Goal: Information Seeking & Learning: Find specific page/section

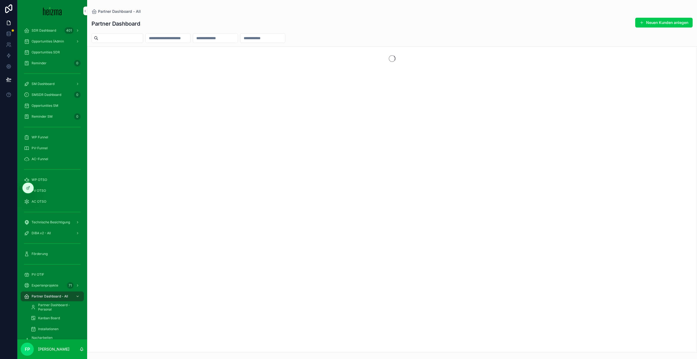
click at [0, 0] on icon at bounding box center [0, 0] width 0 height 0
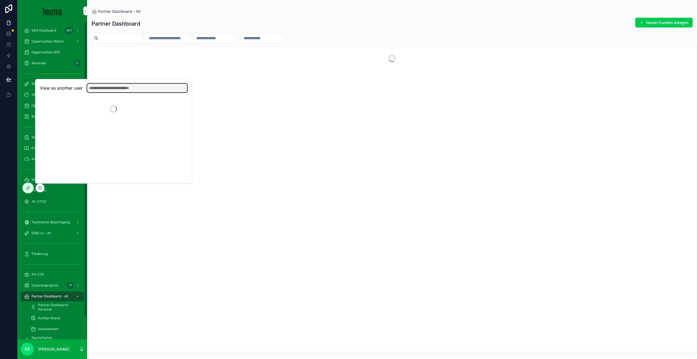
click at [140, 91] on input "text" at bounding box center [137, 88] width 100 height 9
type input "*******"
click at [0, 0] on button "Select" at bounding box center [0, 0] width 0 height 0
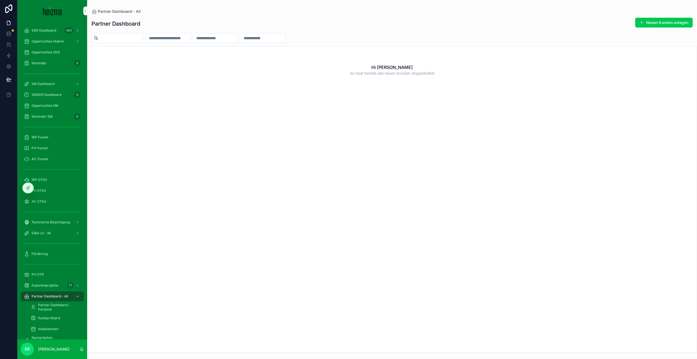
click at [0, 0] on div at bounding box center [0, 0] width 0 height 0
click at [0, 0] on icon at bounding box center [0, 0] width 0 height 0
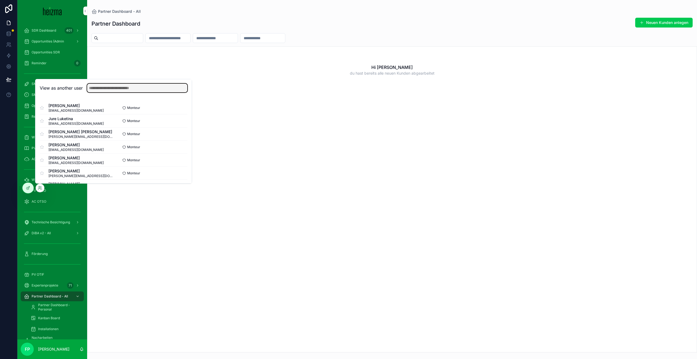
click at [101, 88] on input "text" at bounding box center [137, 88] width 100 height 9
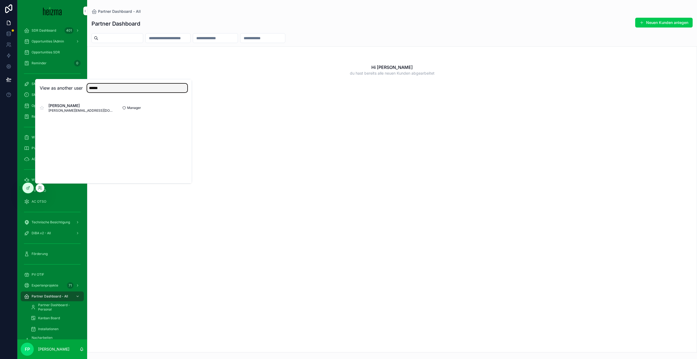
type input "******"
click at [0, 0] on button "Select" at bounding box center [0, 0] width 0 height 0
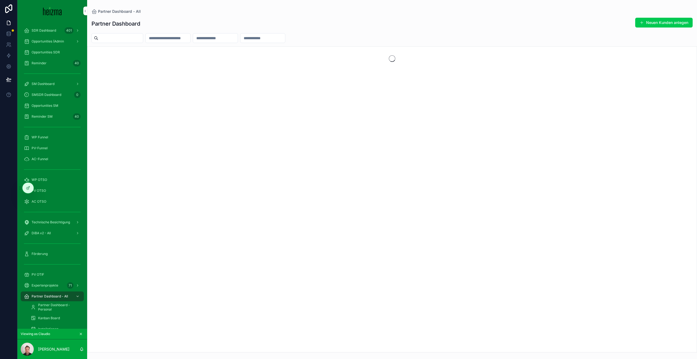
click at [48, 104] on span "Opportunities SM" at bounding box center [45, 105] width 27 height 4
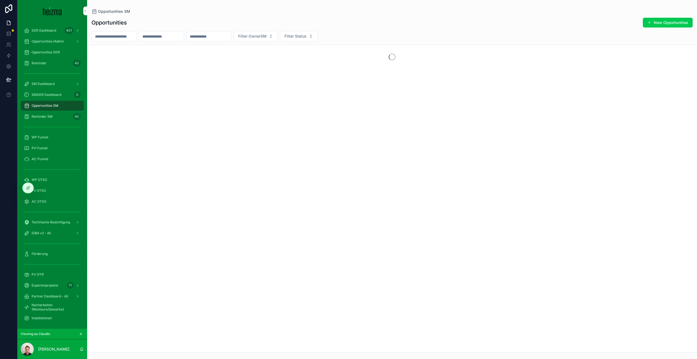
click at [114, 35] on input "scrollable content" at bounding box center [114, 37] width 45 height 8
type input "********"
click at [140, 37] on icon "Clear" at bounding box center [138, 36] width 2 height 2
click at [154, 18] on div "Opportunities New Opportunities" at bounding box center [391, 22] width 601 height 10
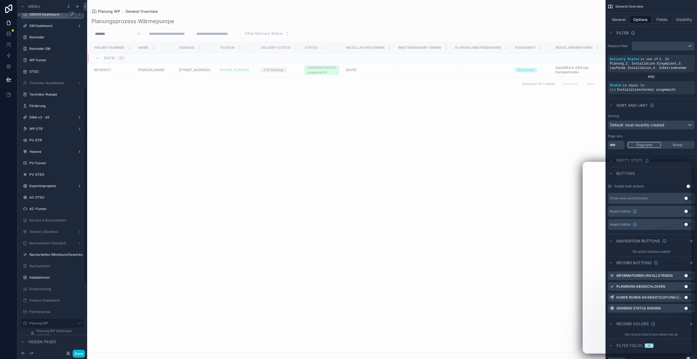
scroll to position [126, 0]
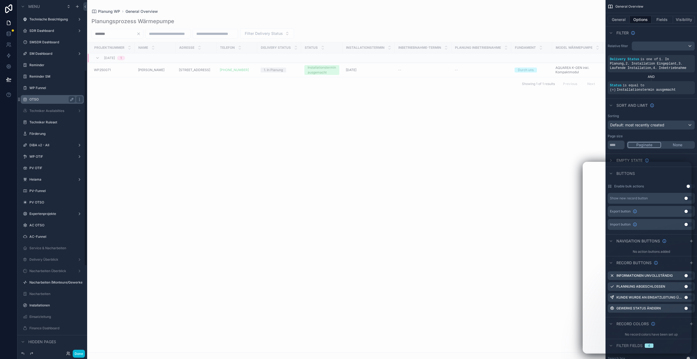
click at [47, 102] on div "OTSO" at bounding box center [52, 99] width 46 height 7
click at [39, 99] on label "OTSO" at bounding box center [51, 99] width 44 height 4
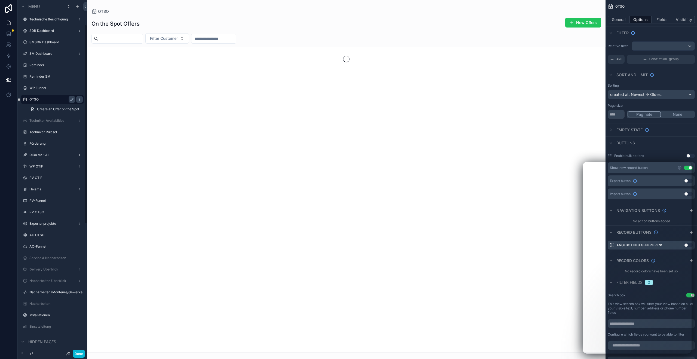
scroll to position [43, 0]
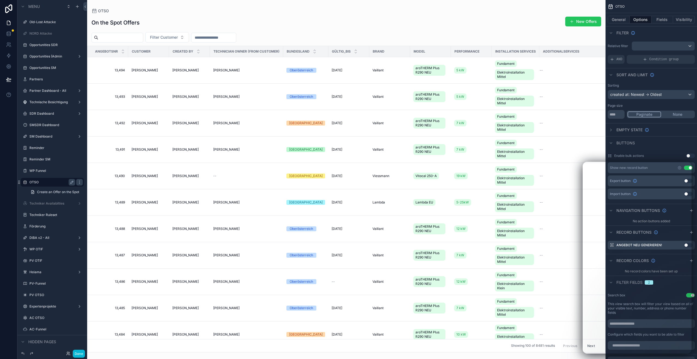
click at [165, 32] on div "scrollable content" at bounding box center [346, 179] width 518 height 359
click at [166, 36] on span "Filter Customer" at bounding box center [164, 37] width 28 height 5
type input "*******"
click at [174, 58] on span "[DEMOGRAPHIC_DATA][PERSON_NAME]" at bounding box center [171, 59] width 54 height 5
